Goal: Navigation & Orientation: Find specific page/section

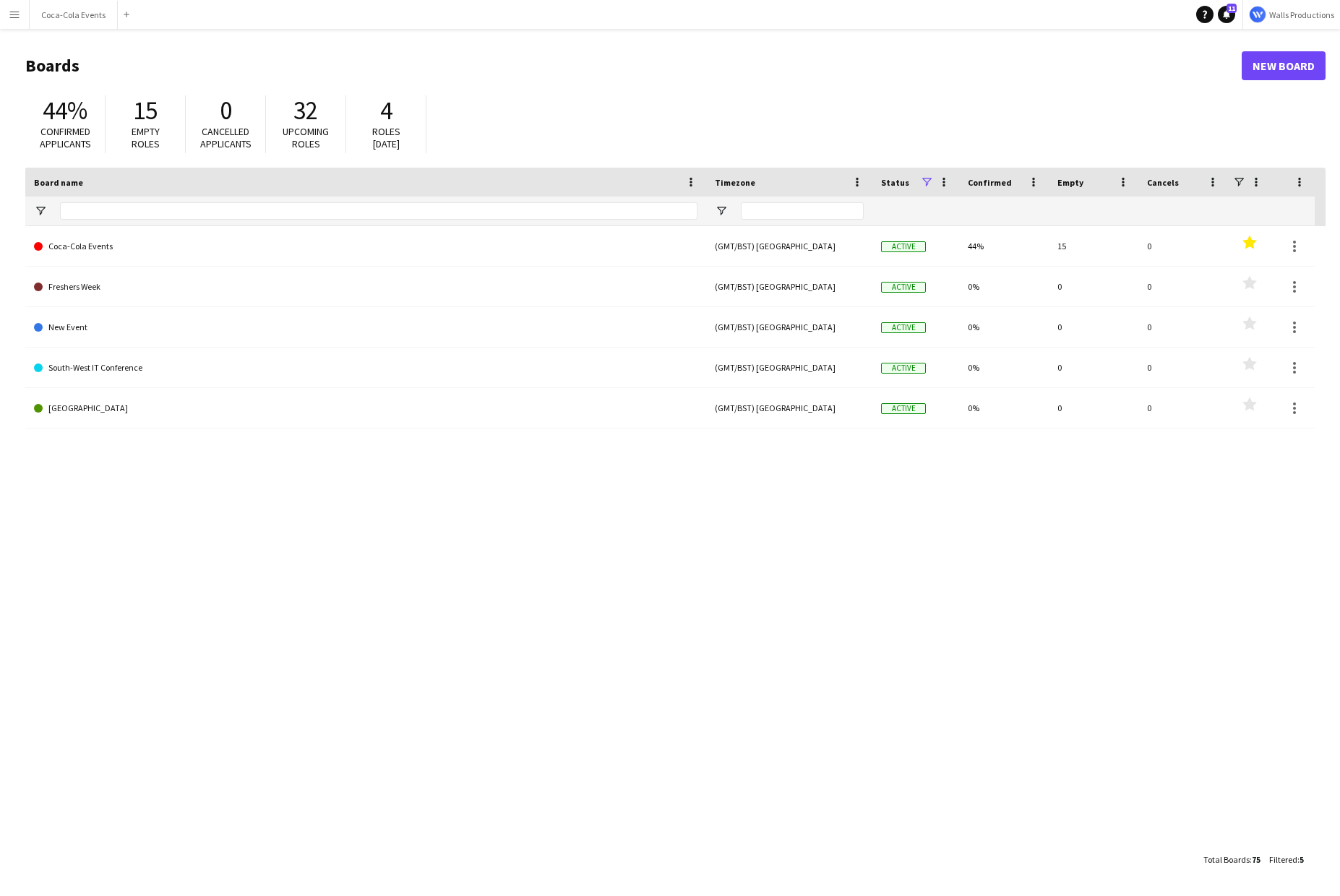
click at [15, 14] on app-icon "Menu" at bounding box center [15, 15] width 12 height 12
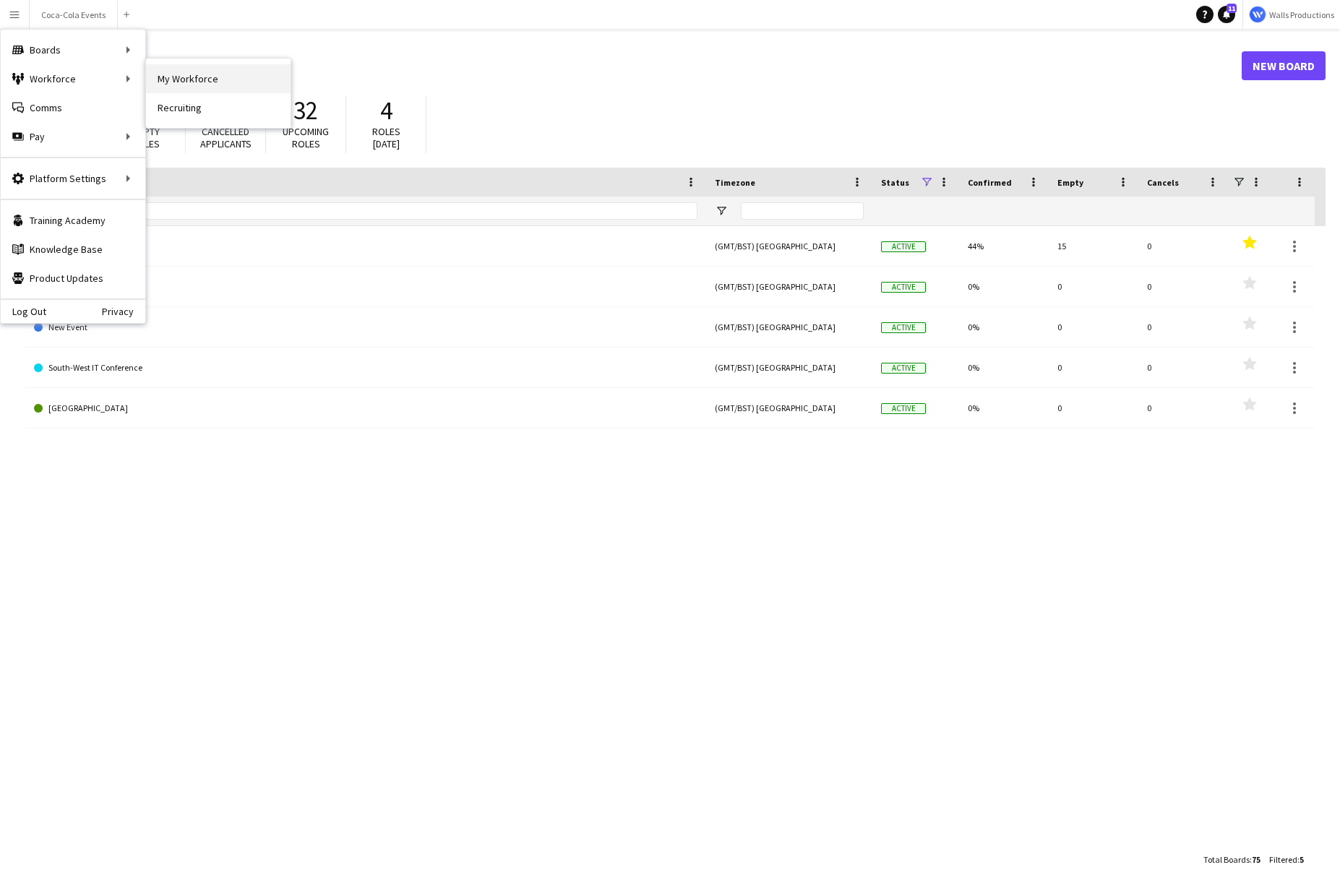
click at [189, 84] on link "My Workforce" at bounding box center [218, 78] width 145 height 29
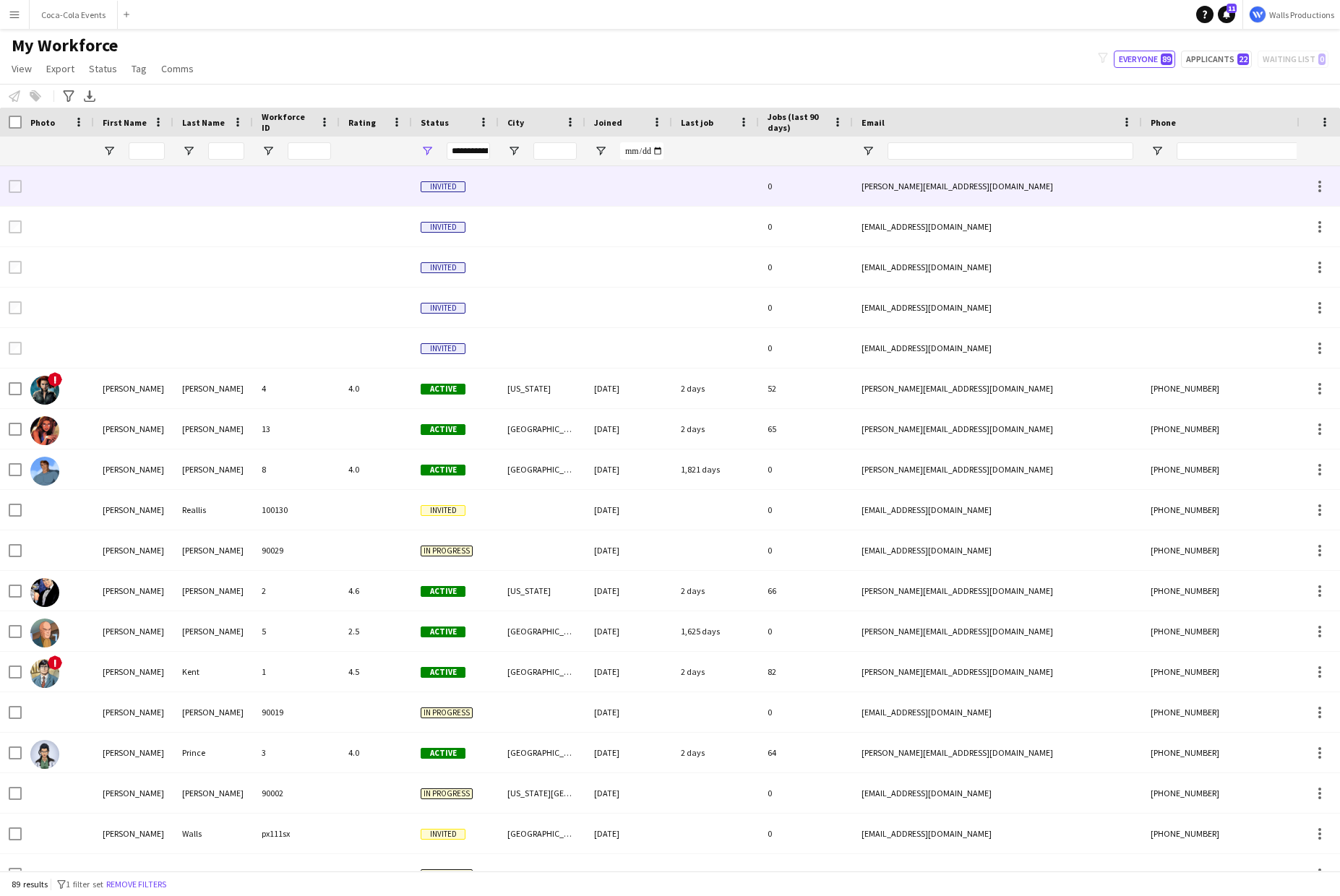
click at [138, 195] on div at bounding box center [134, 186] width 80 height 40
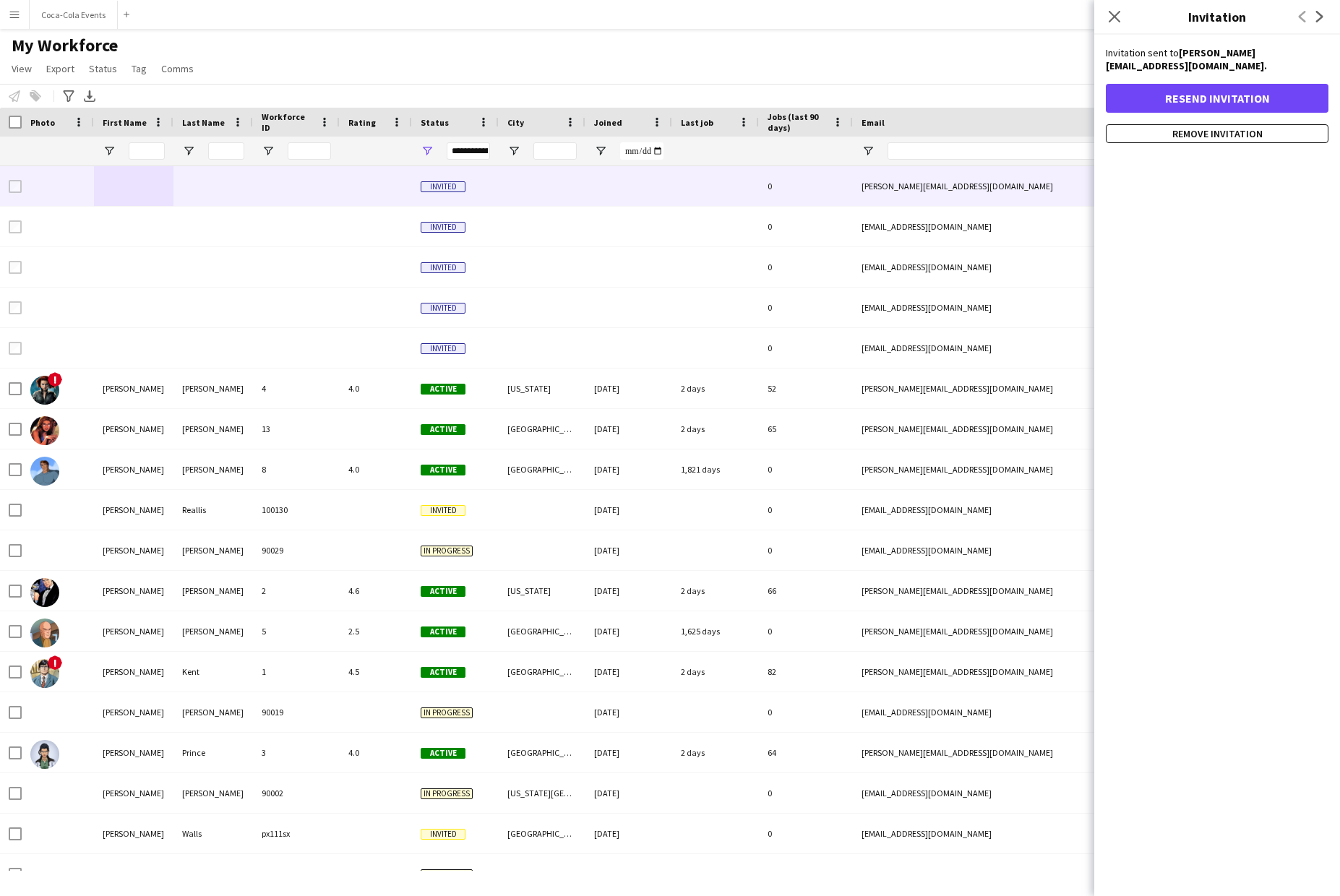
click at [11, 10] on app-icon "Menu" at bounding box center [15, 15] width 12 height 12
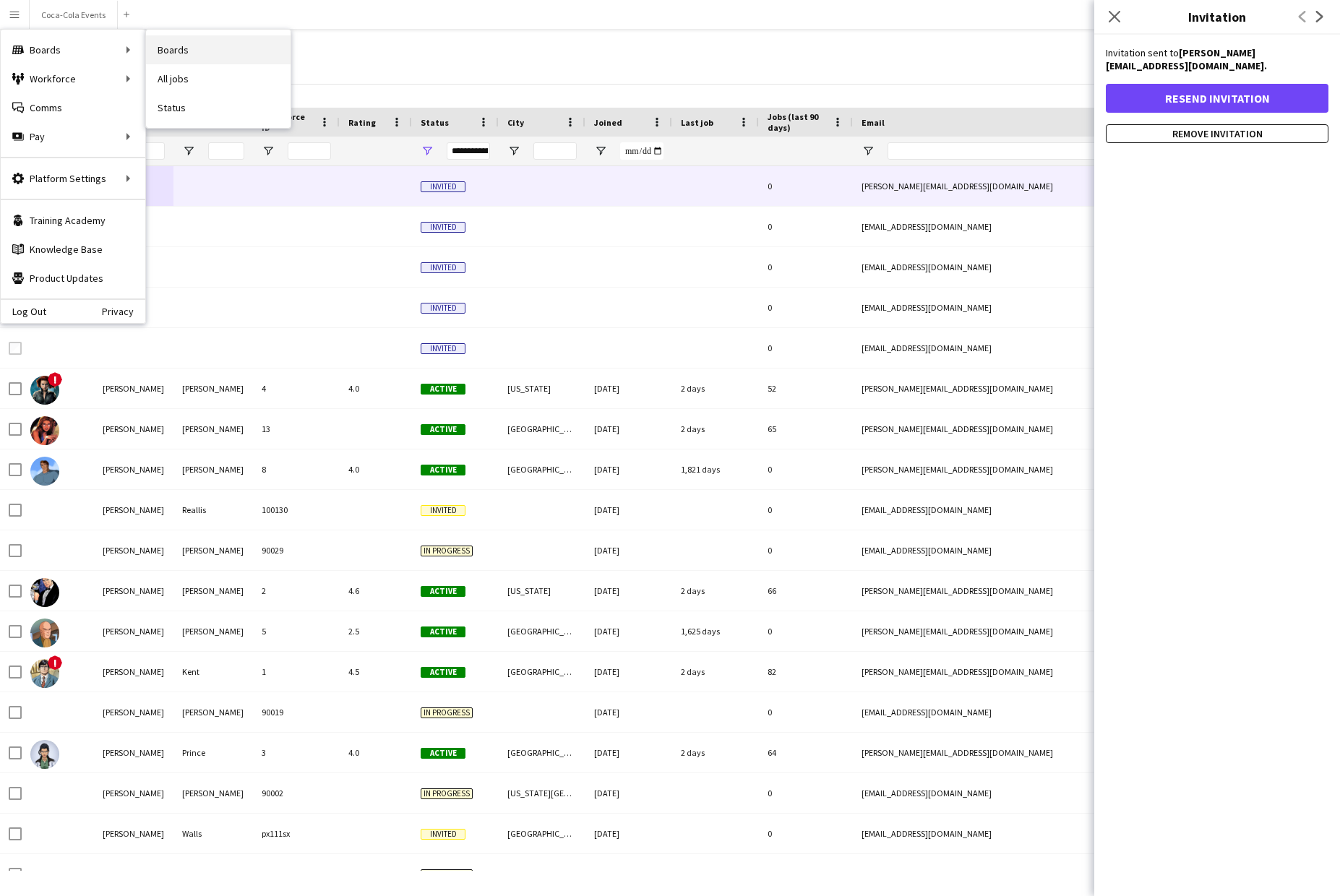
click at [180, 48] on link "Boards" at bounding box center [218, 50] width 145 height 29
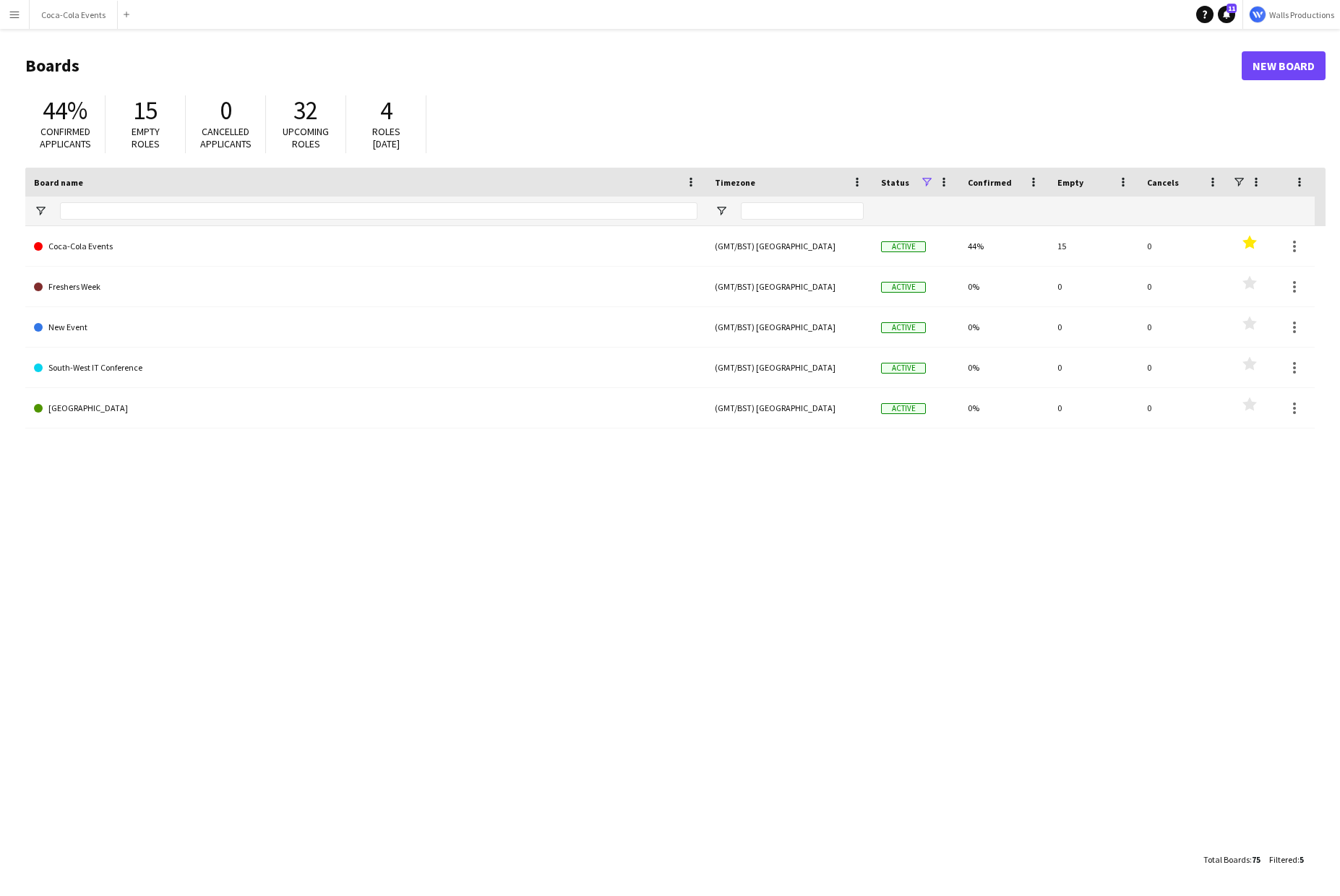
click at [13, 14] on app-icon "Menu" at bounding box center [15, 15] width 12 height 12
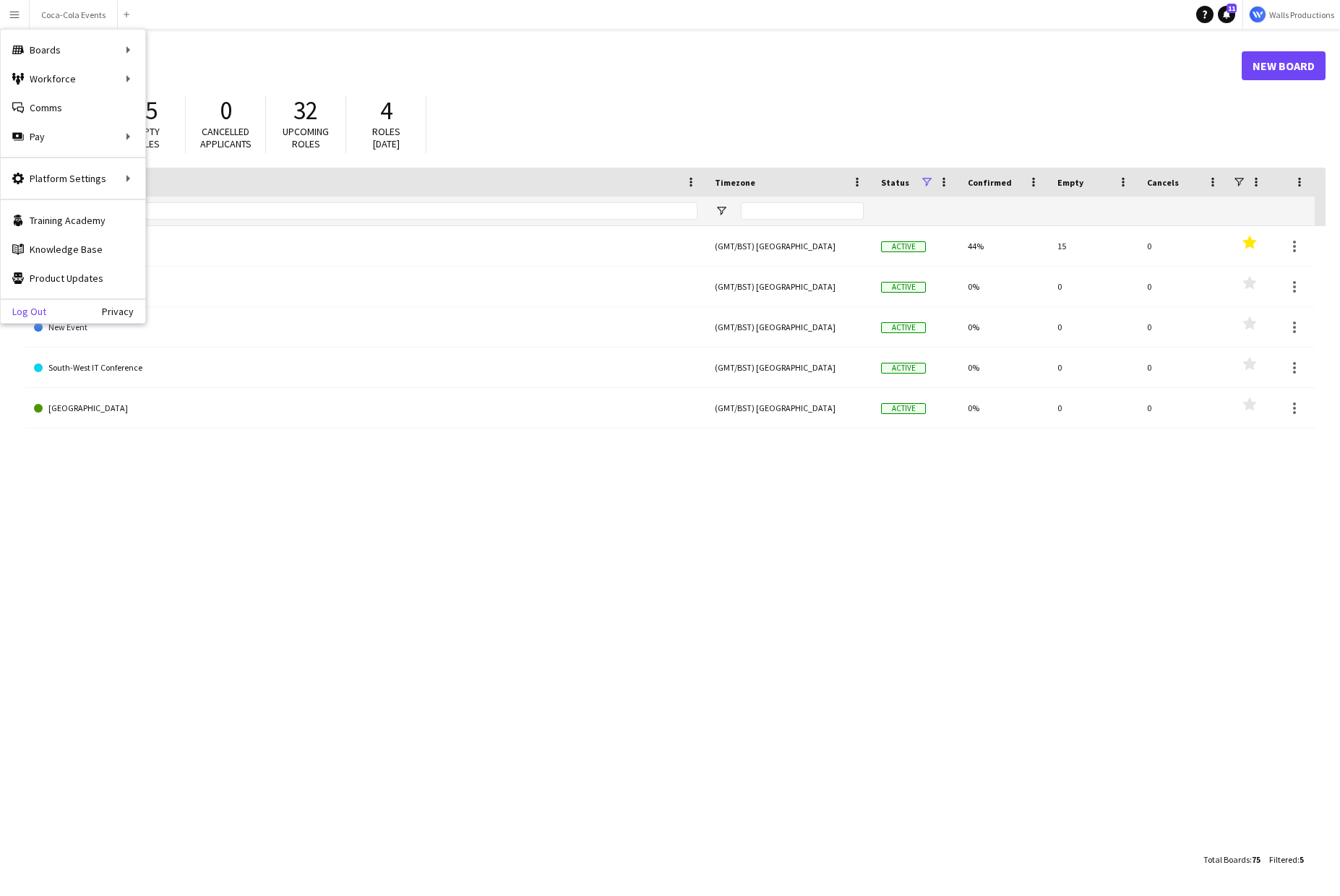
click at [24, 311] on link "Log Out" at bounding box center [24, 312] width 46 height 12
